Goal: Navigation & Orientation: Find specific page/section

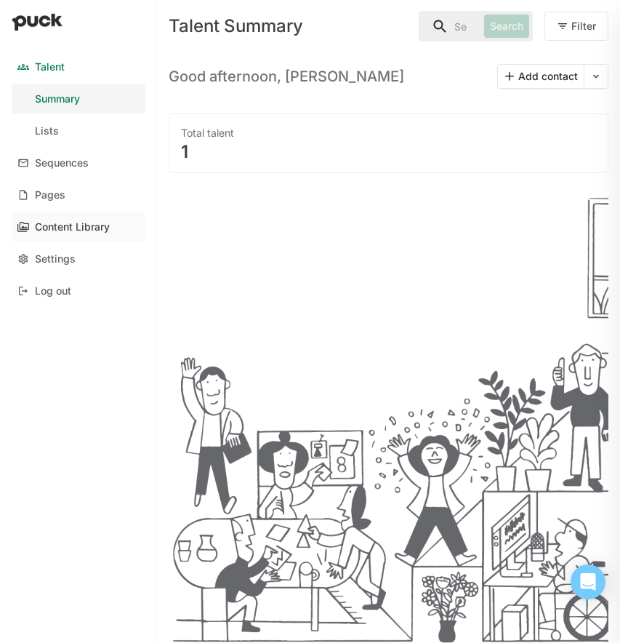
click at [65, 214] on link "Content Library" at bounding box center [79, 226] width 134 height 29
